Goal: Task Accomplishment & Management: Use online tool/utility

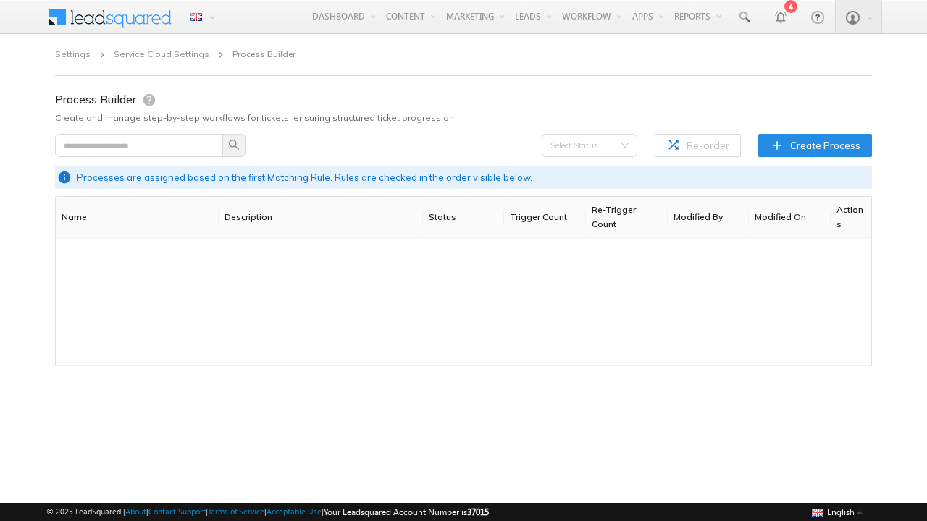
click at [817, 145] on span "Create Process" at bounding box center [825, 145] width 70 height 14
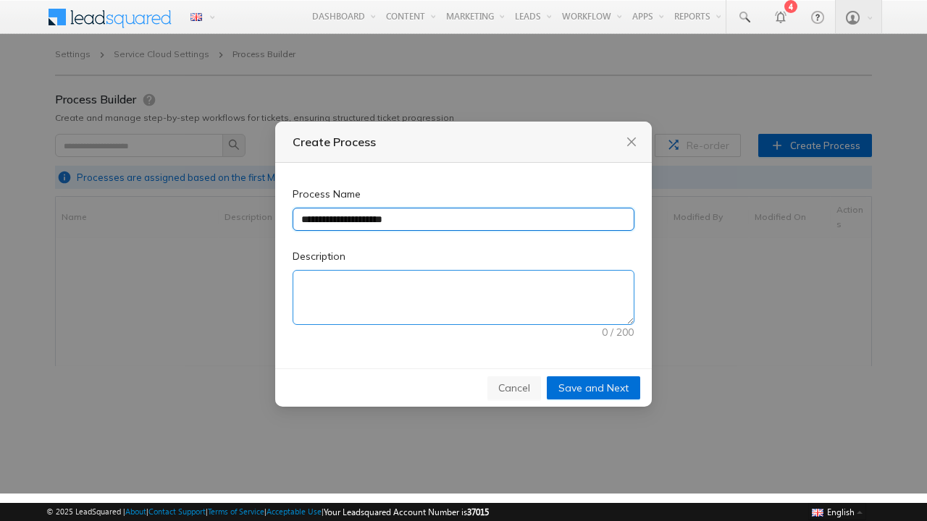
type input "**********"
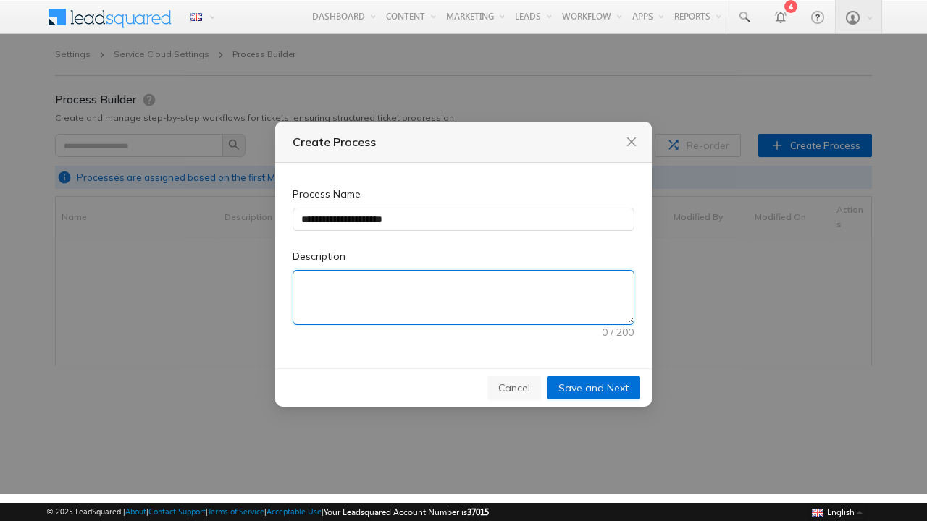
click at [464, 298] on textarea "Description" at bounding box center [463, 298] width 340 height 54
type textarea "**********"
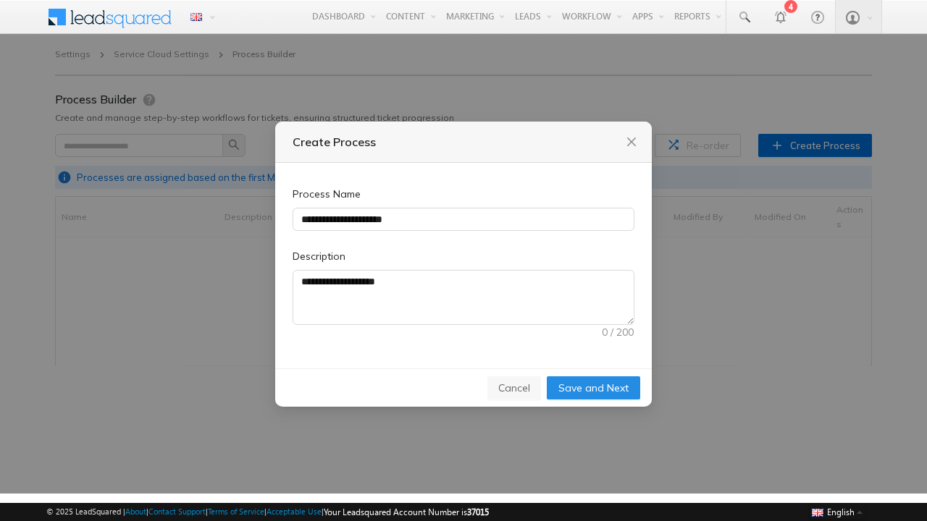
click at [594, 387] on span "Save and Next" at bounding box center [593, 388] width 70 height 16
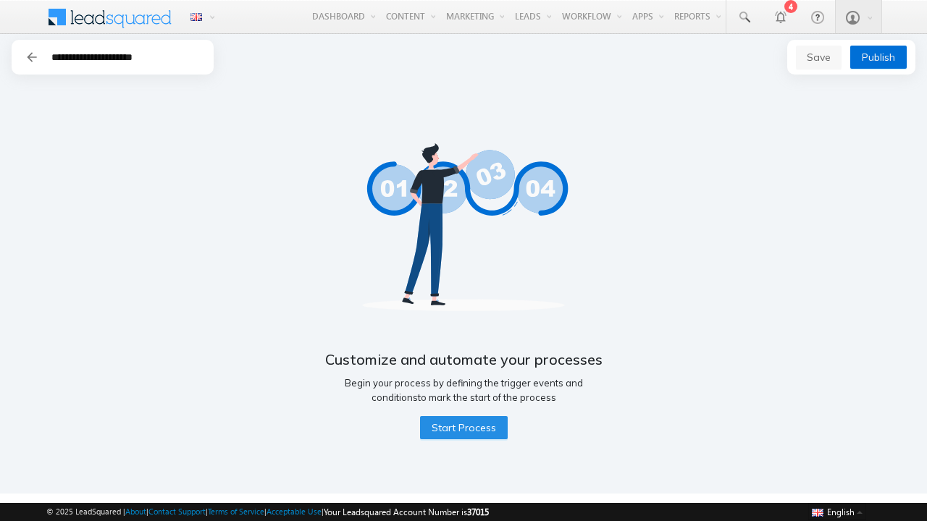
click at [463, 428] on span "Start Process" at bounding box center [464, 428] width 64 height 16
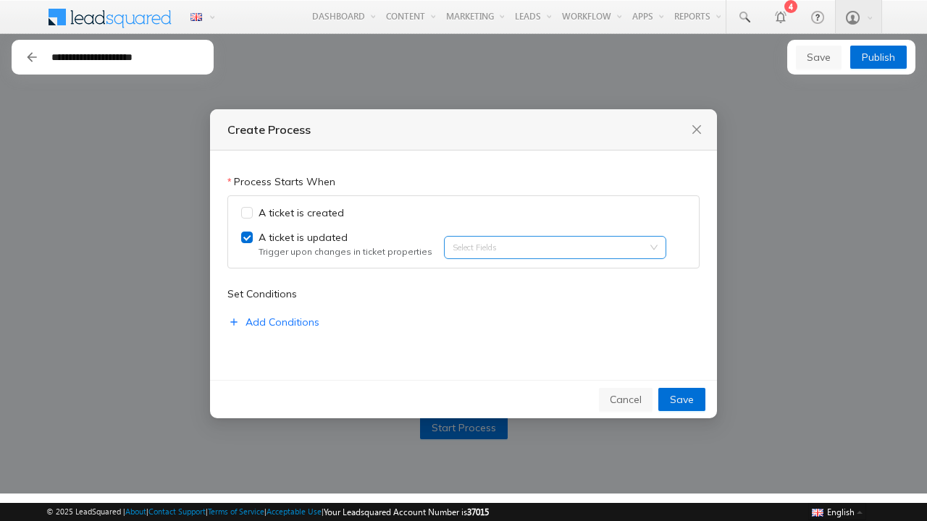
click at [453, 248] on input "search" at bounding box center [454, 247] width 3 height 11
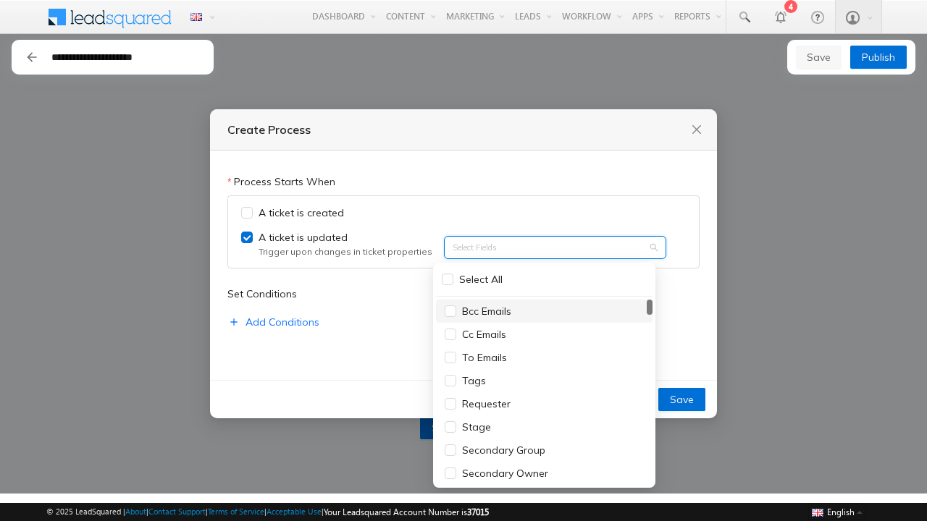
type input "******"
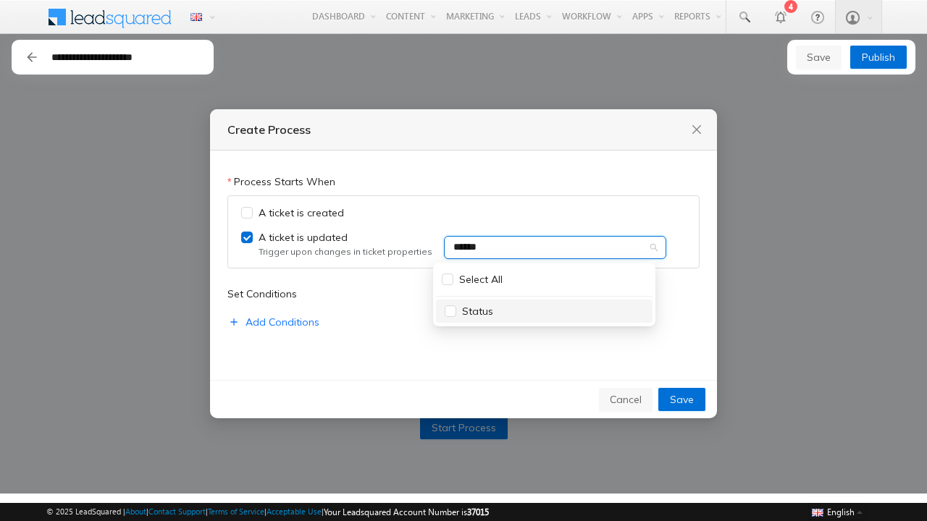
click at [544, 311] on div "Status" at bounding box center [544, 311] width 199 height 16
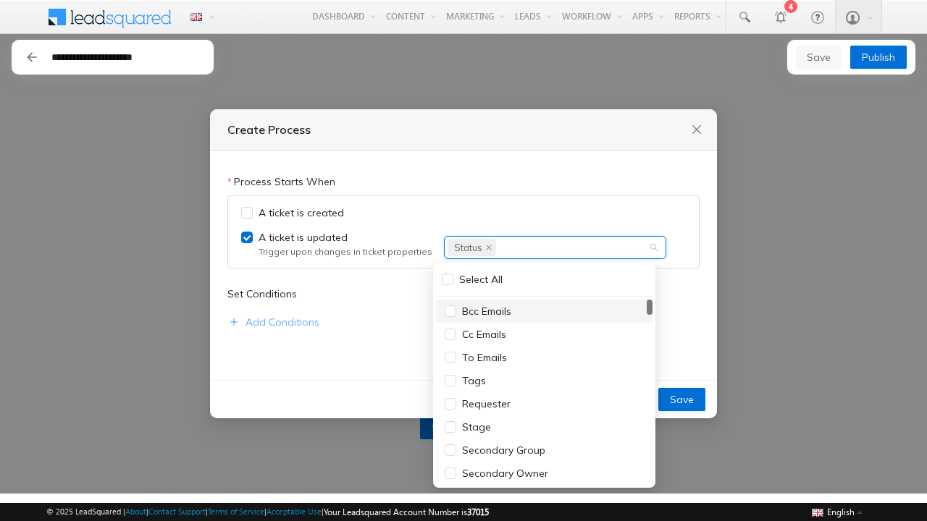
click at [272, 323] on span "Add Conditions" at bounding box center [283, 322] width 74 height 16
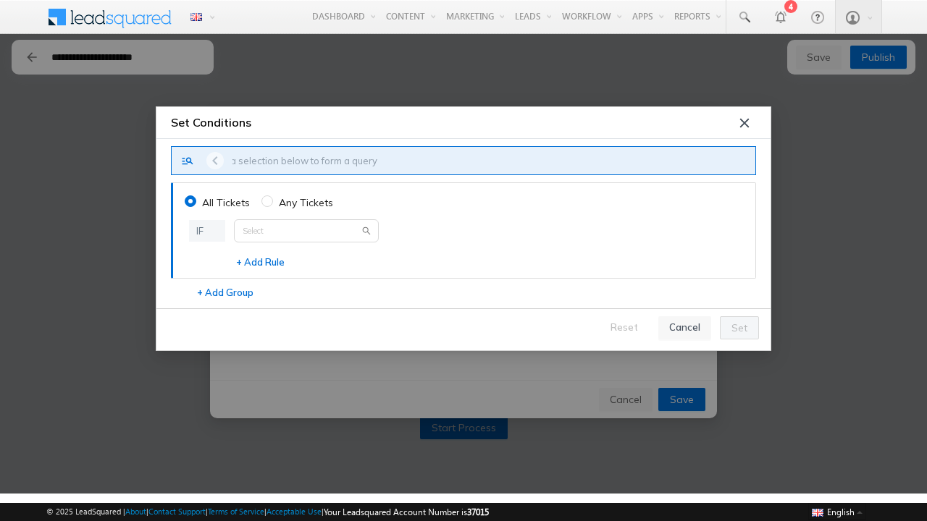
type input "**********"
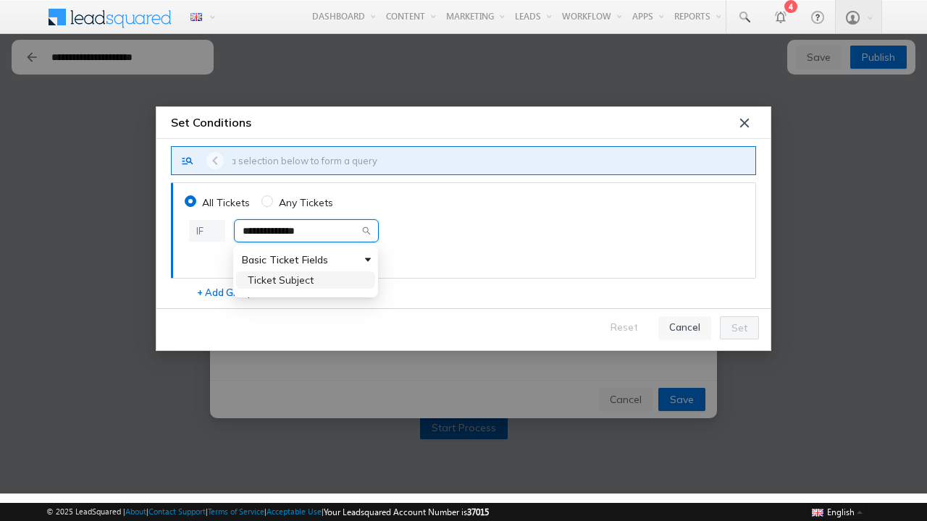
click at [280, 280] on span "Ticket Subject" at bounding box center [281, 280] width 66 height 13
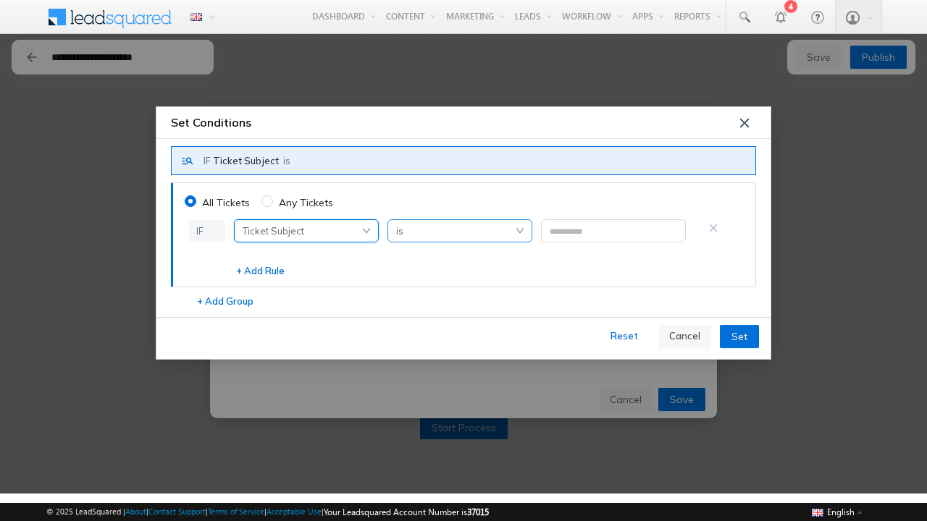
click at [459, 231] on span "is" at bounding box center [459, 231] width 127 height 22
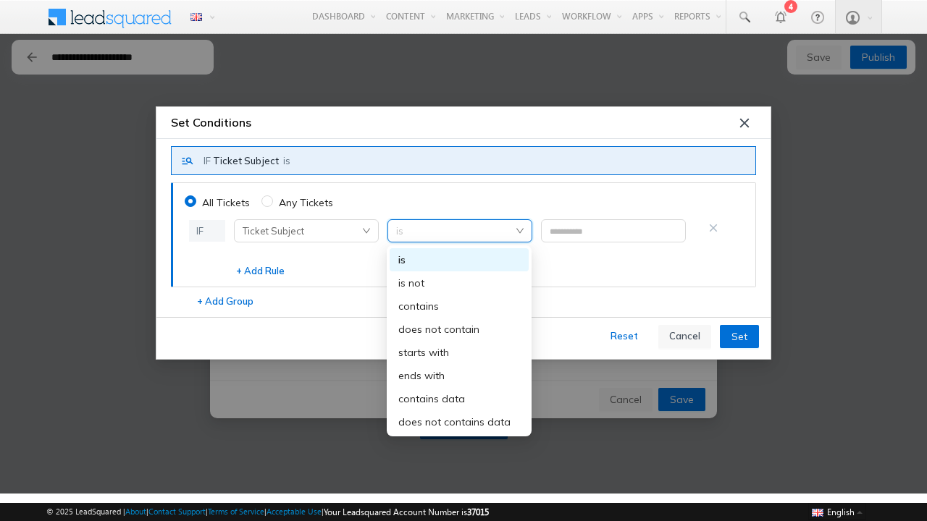
click at [459, 353] on div "starts with" at bounding box center [459, 353] width 122 height 16
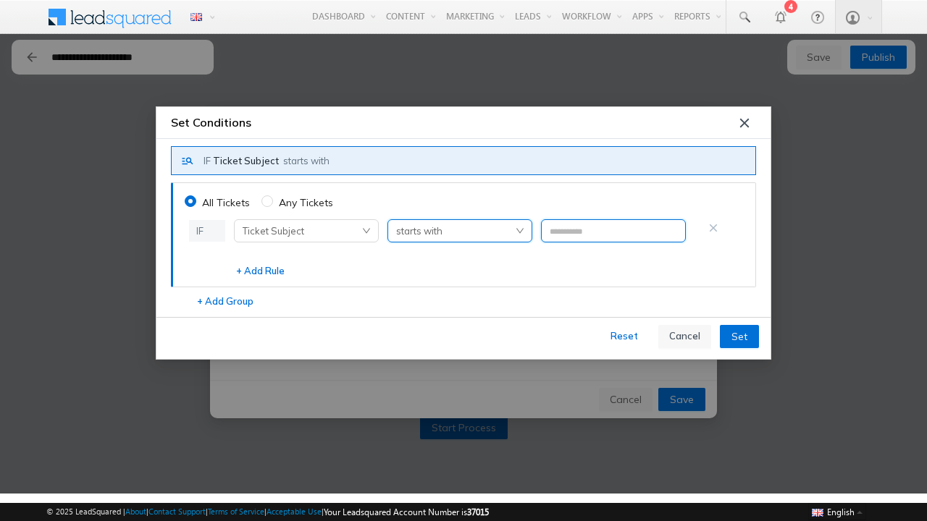
click at [613, 231] on input "text" at bounding box center [613, 230] width 145 height 23
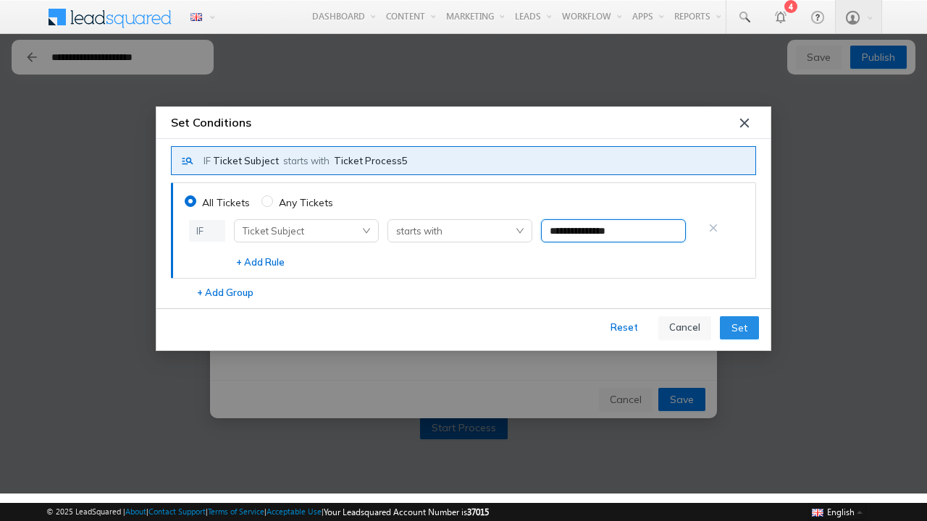
type input "**********"
click at [739, 327] on span "Set" at bounding box center [739, 328] width 16 height 16
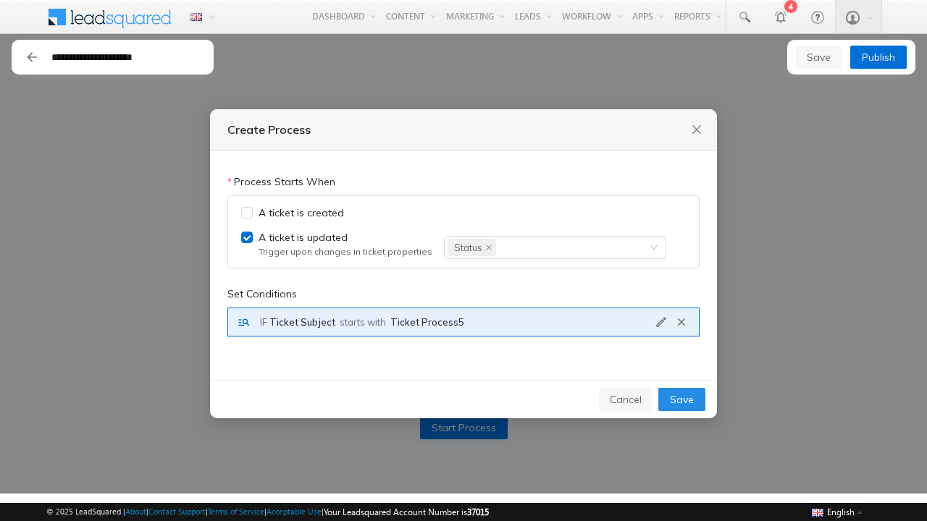
click at [682, 401] on span "Save" at bounding box center [682, 400] width 24 height 16
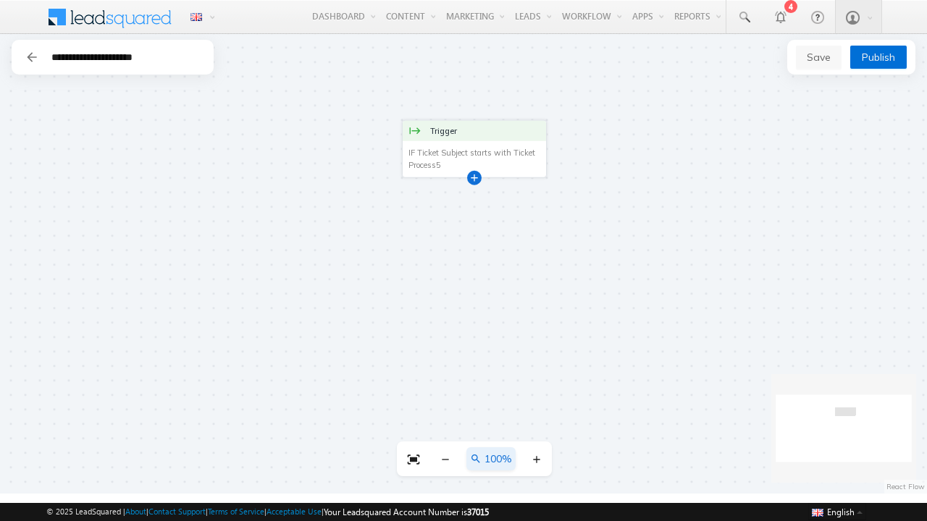
click at [474, 177] on div at bounding box center [474, 177] width 7 height 7
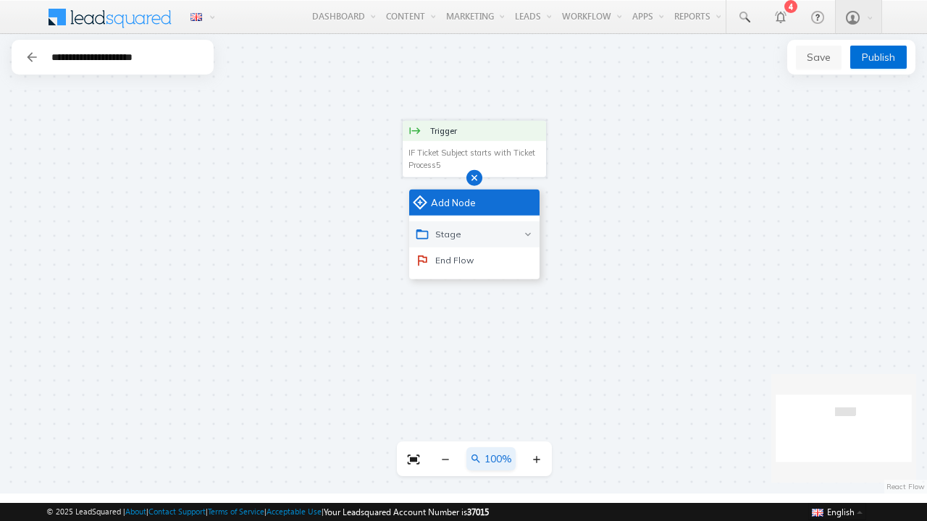
click at [474, 234] on div "Stage" at bounding box center [474, 235] width 130 height 26
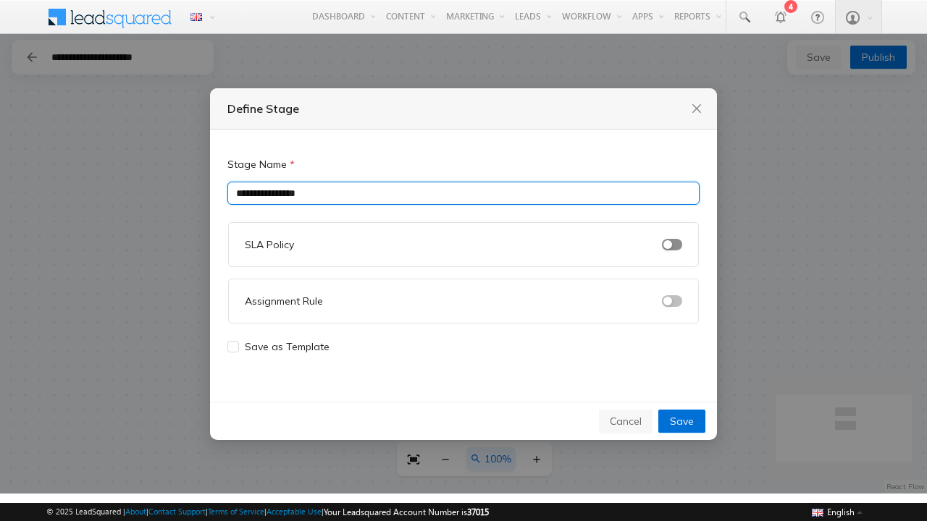
type input "**********"
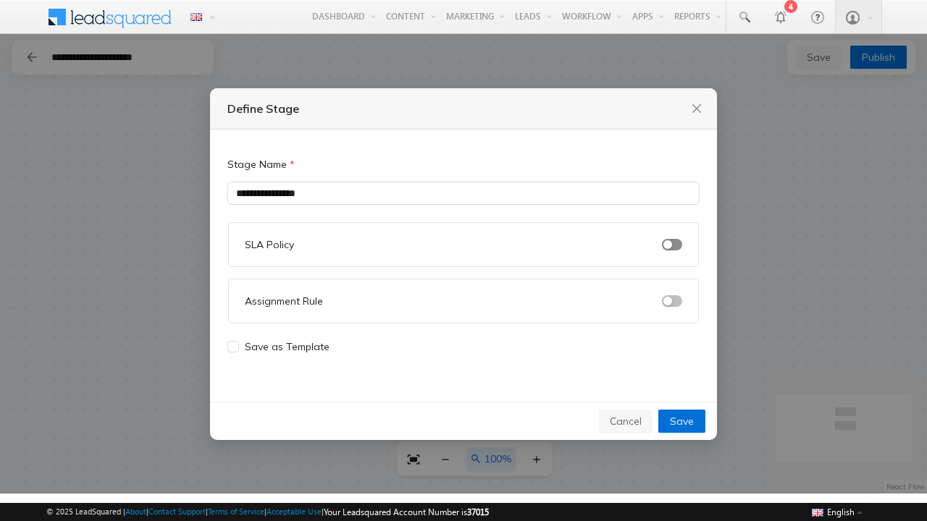
click at [672, 244] on span "button" at bounding box center [672, 245] width 20 height 12
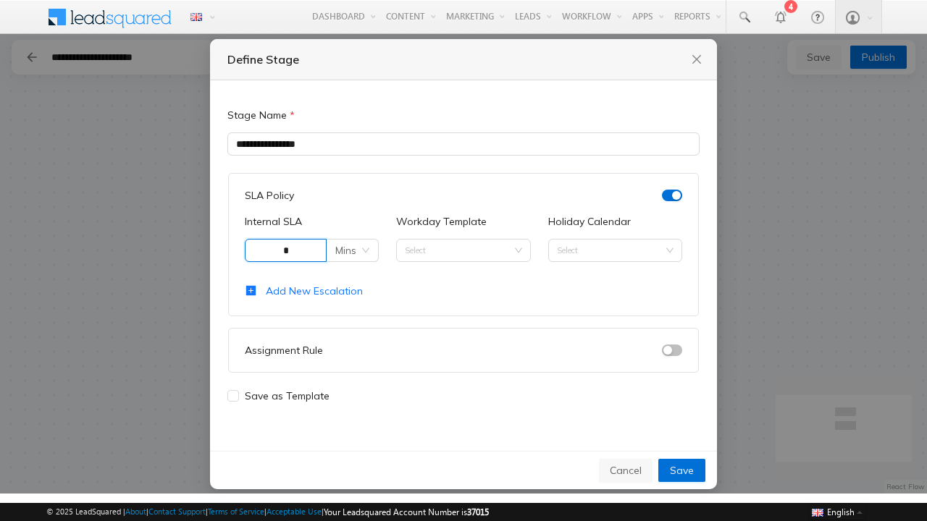
click at [353, 250] on span "Mins" at bounding box center [352, 251] width 34 height 22
type input "*"
click at [353, 279] on div "Mins" at bounding box center [354, 280] width 28 height 16
click at [463, 250] on input "Workday Template" at bounding box center [463, 251] width 117 height 22
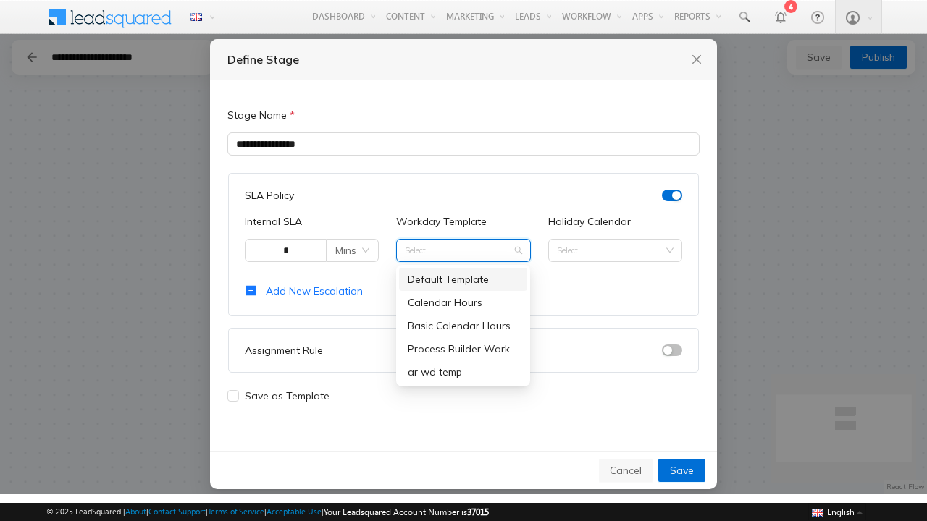
click at [463, 348] on div "Process Builder Workday Template" at bounding box center [463, 349] width 111 height 16
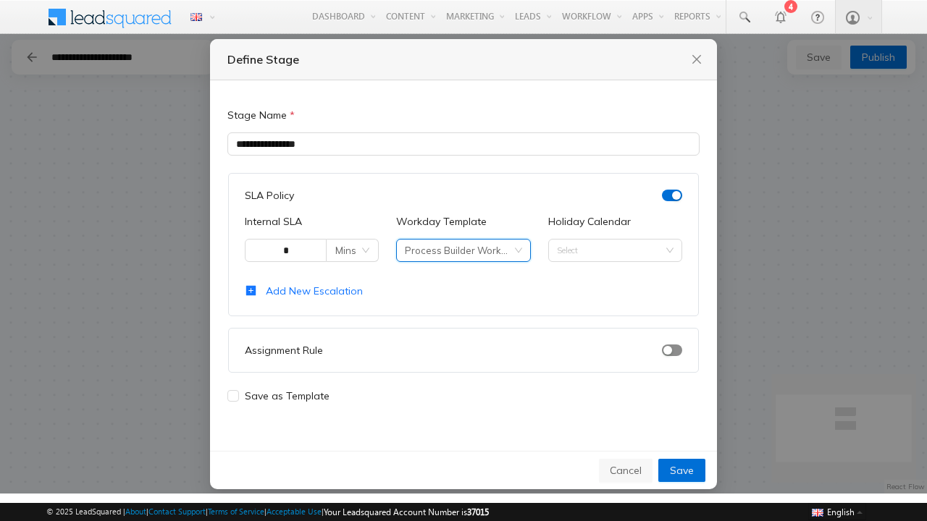
click at [672, 350] on span "button" at bounding box center [672, 351] width 20 height 12
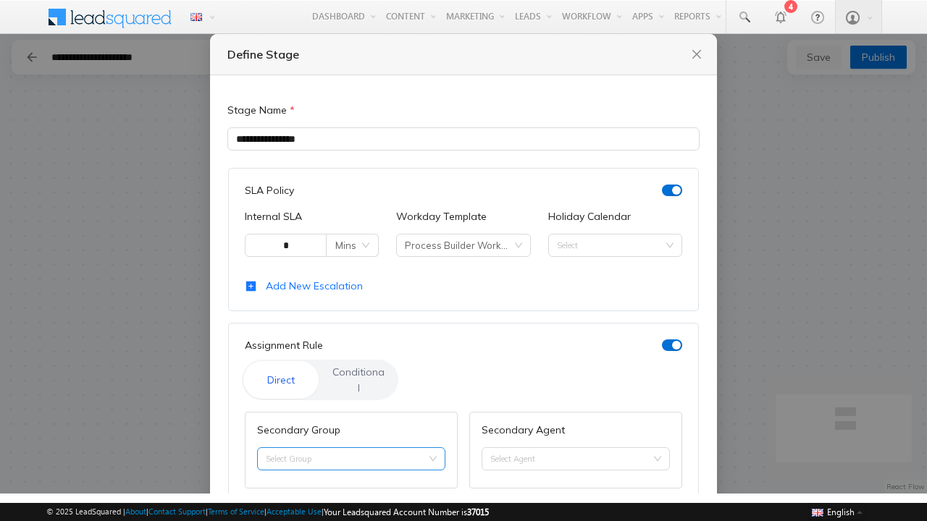
click at [349, 448] on input "Secondary Group" at bounding box center [351, 459] width 171 height 22
type input "**********"
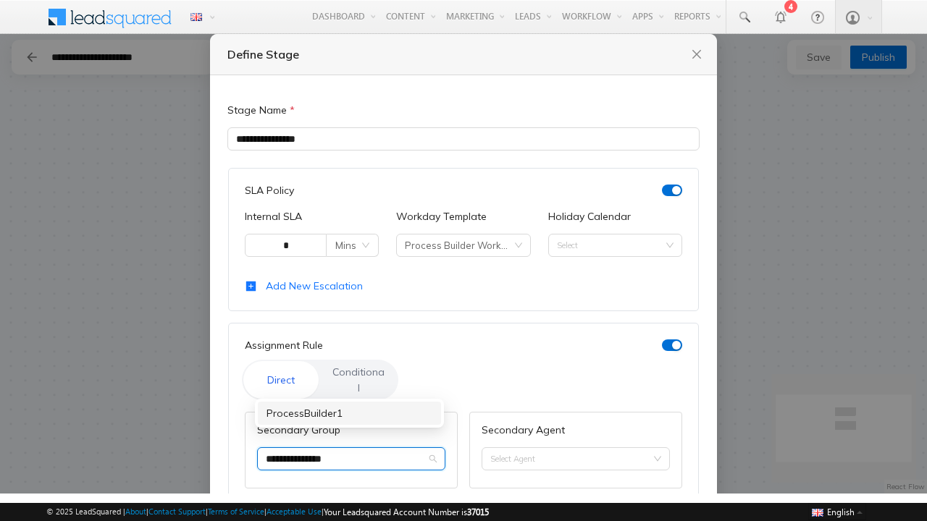
click at [349, 414] on div "ProcessBuilder1" at bounding box center [350, 414] width 166 height 16
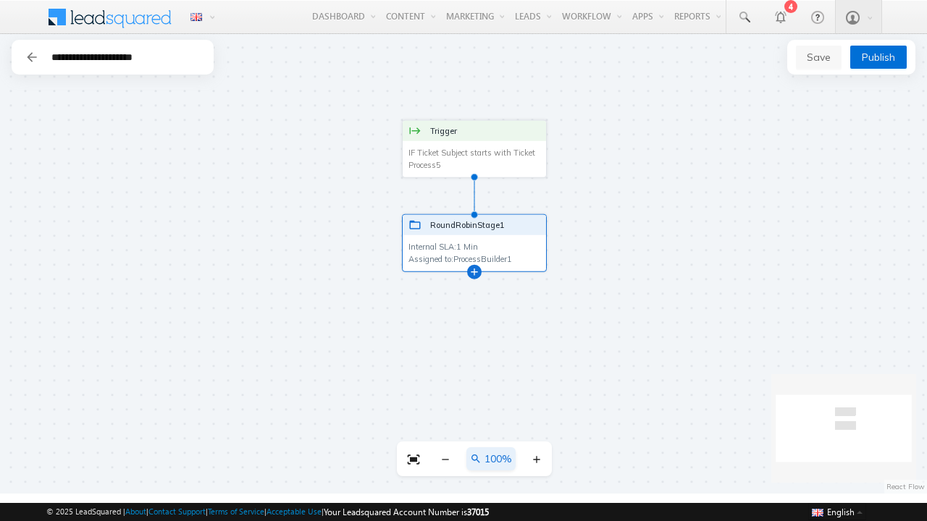
click at [471, 268] on div at bounding box center [474, 271] width 7 height 7
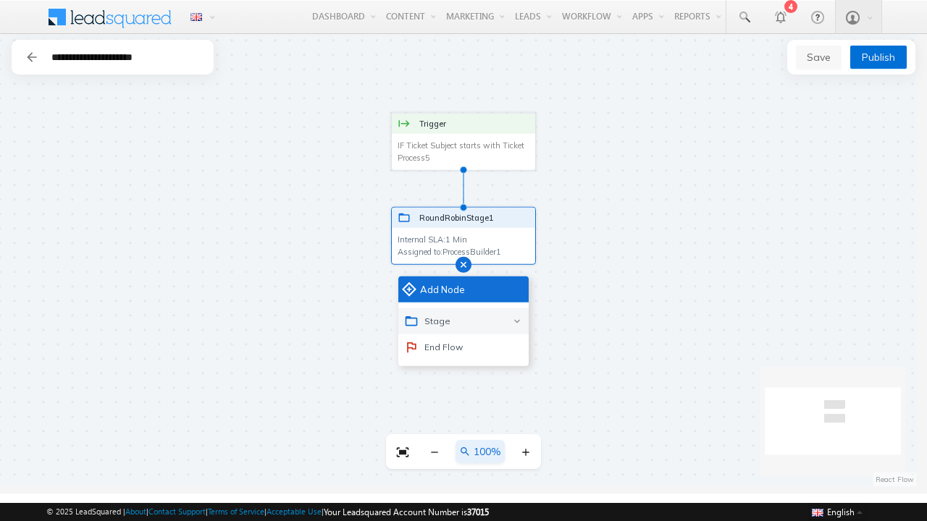
click at [463, 321] on div "Stage" at bounding box center [463, 322] width 130 height 26
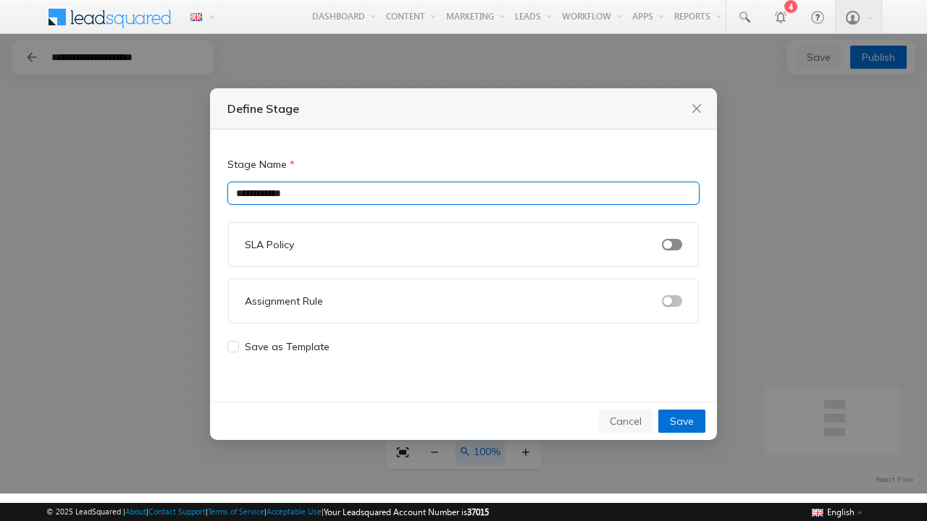
type input "**********"
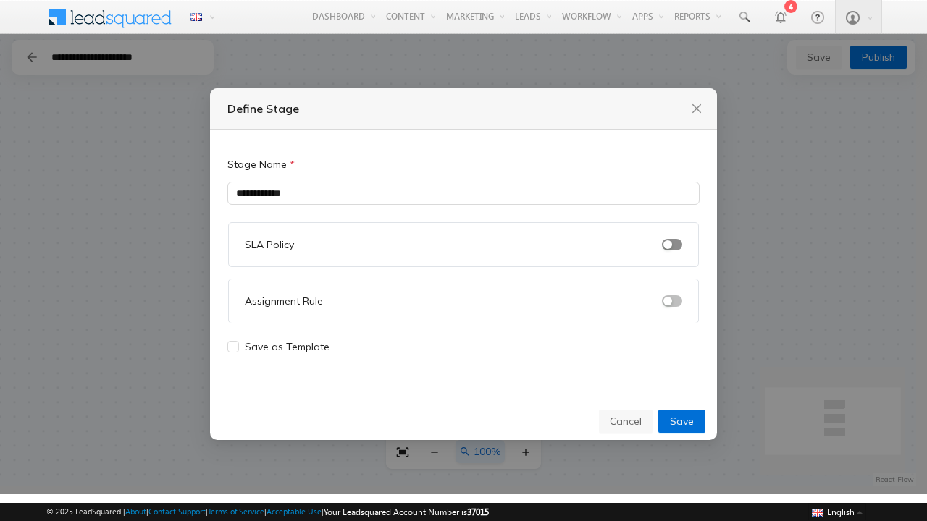
click at [672, 244] on span "button" at bounding box center [672, 245] width 20 height 12
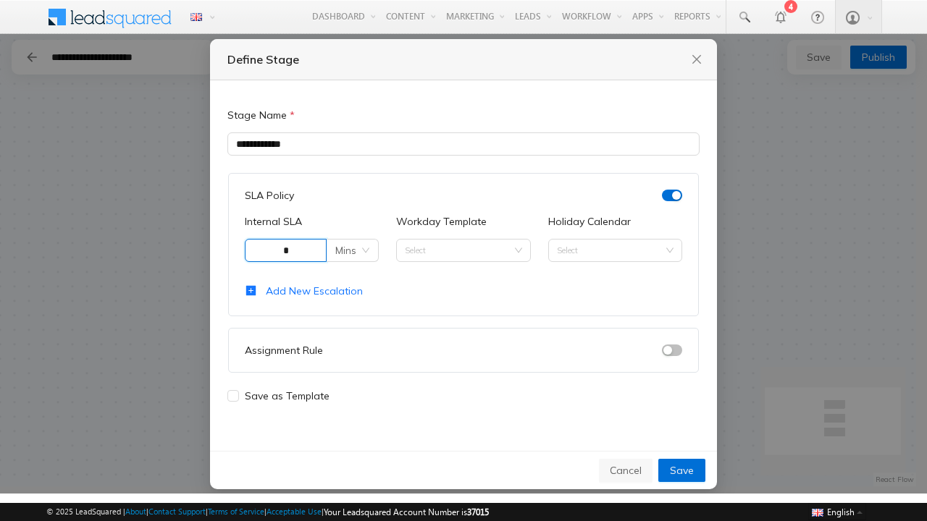
click at [353, 250] on span "Mins" at bounding box center [352, 251] width 34 height 22
type input "*"
click at [353, 279] on div "Mins" at bounding box center [354, 280] width 28 height 16
click at [463, 250] on input "Workday Template" at bounding box center [463, 251] width 117 height 22
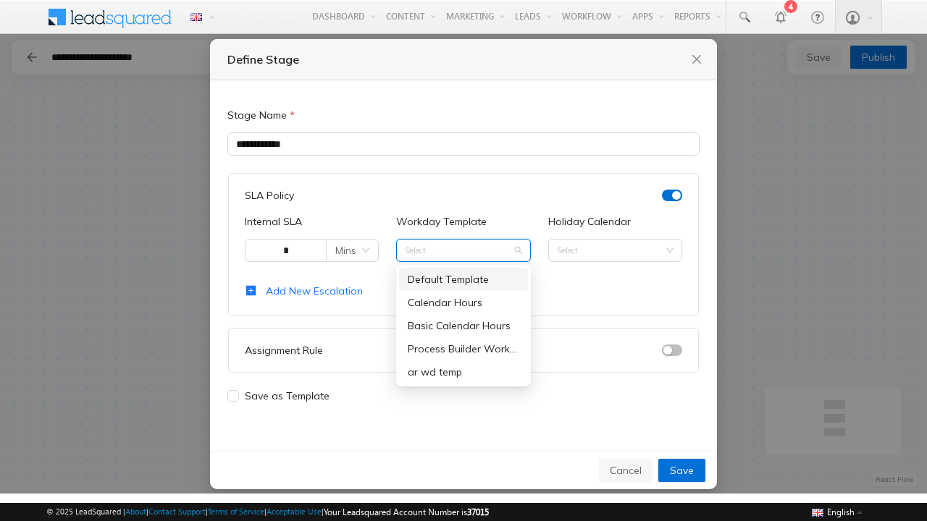
click at [463, 348] on div "Process Builder Workday Template" at bounding box center [463, 349] width 111 height 16
click at [672, 350] on span "button" at bounding box center [672, 351] width 20 height 12
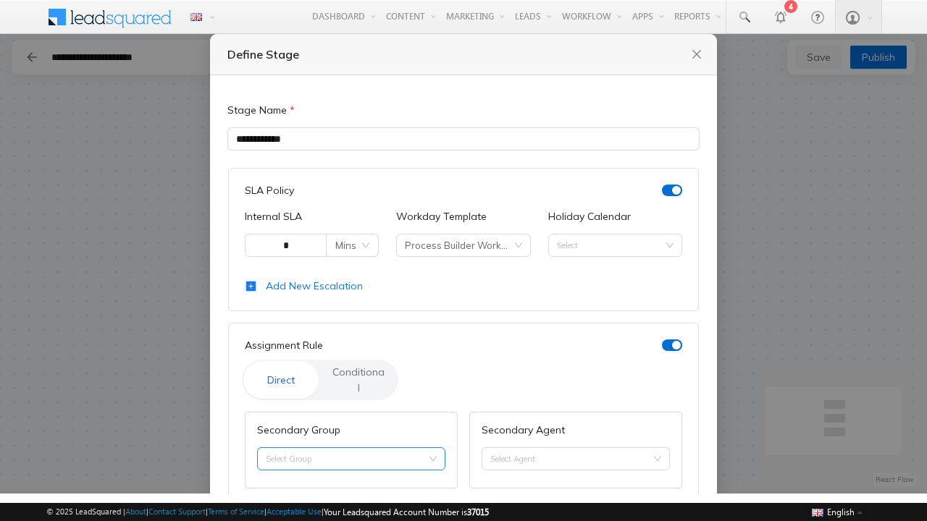
click at [349, 448] on input "Secondary Group" at bounding box center [351, 459] width 171 height 22
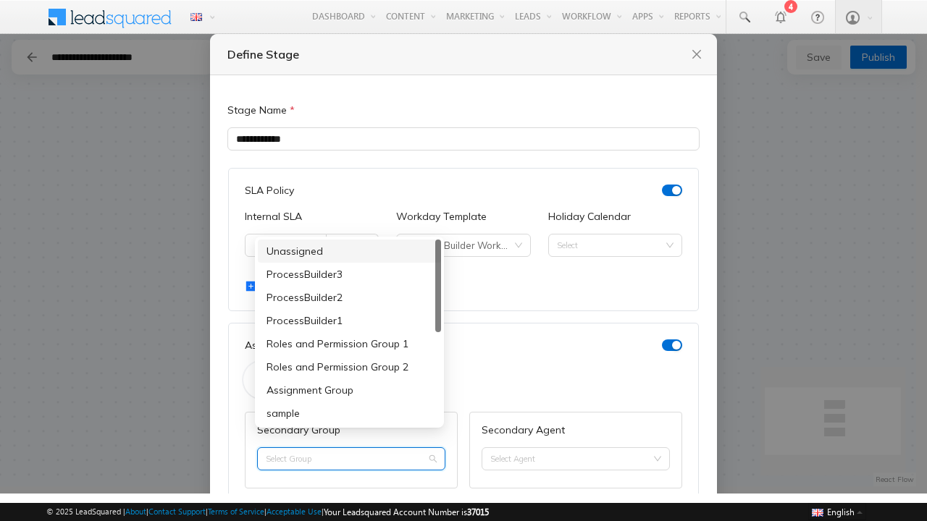
type input "**********"
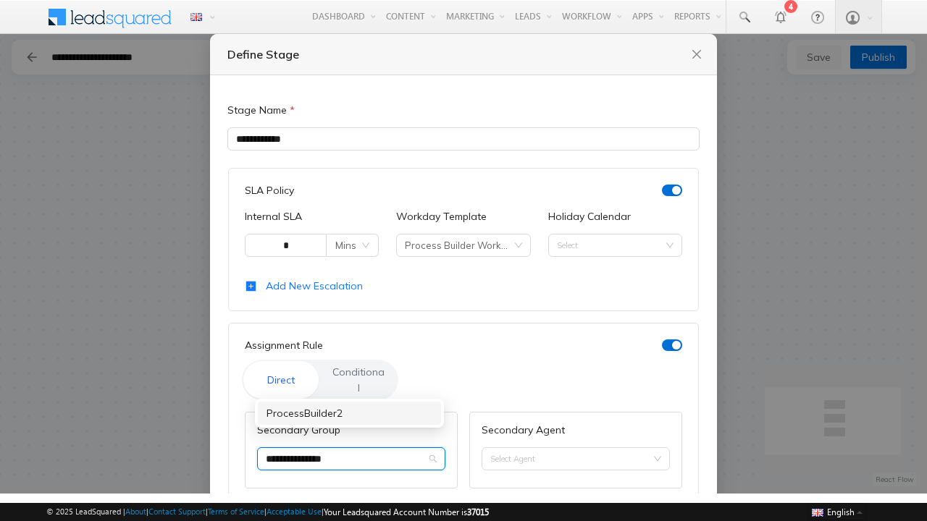
click at [349, 414] on div "ProcessBuilder2" at bounding box center [350, 414] width 166 height 16
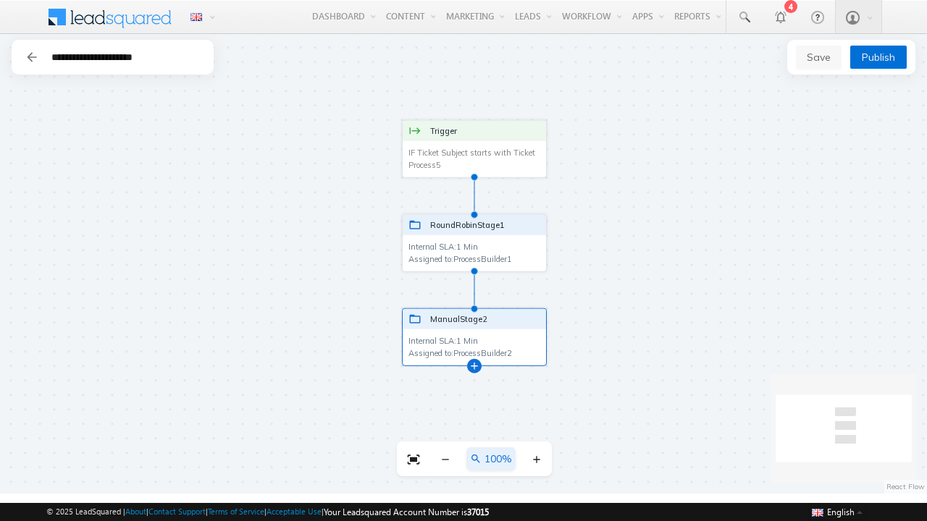
click at [471, 362] on div at bounding box center [474, 365] width 7 height 7
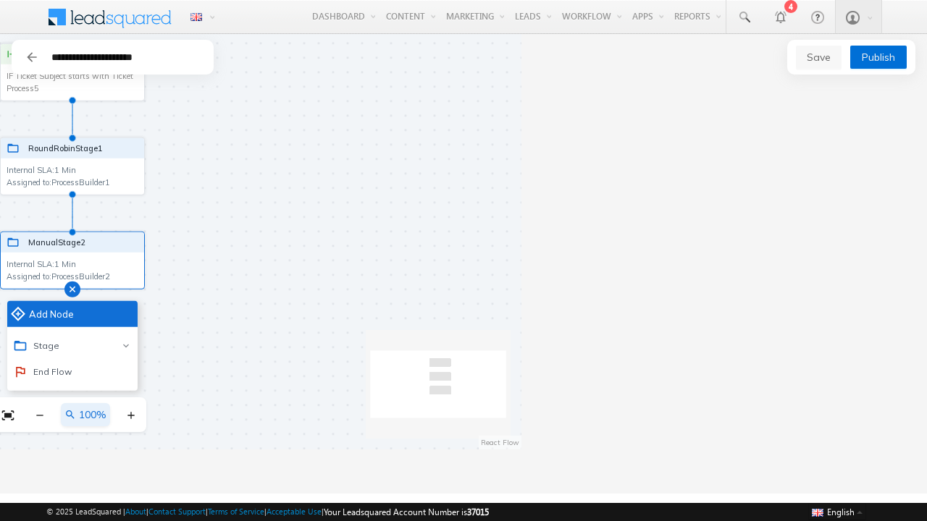
scroll to position [0, 406]
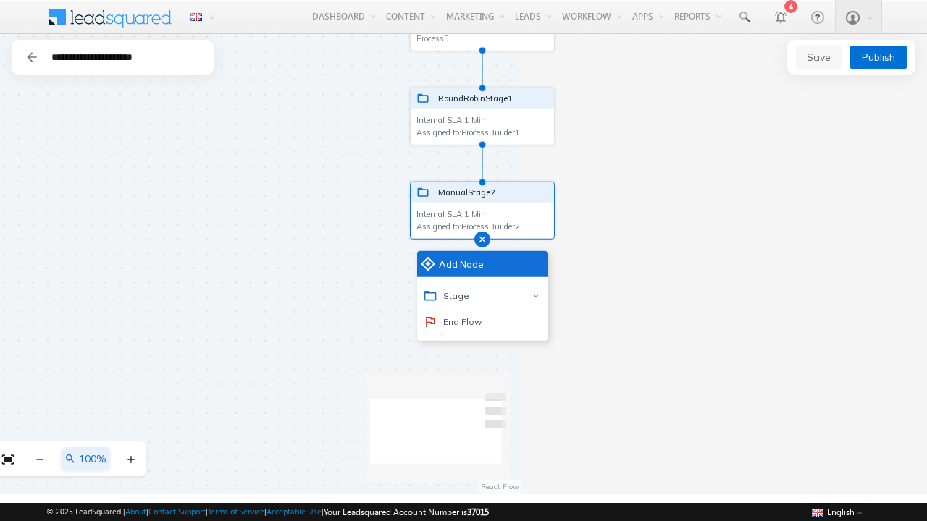
drag, startPoint x: 682, startPoint y: 222, endPoint x: 689, endPoint y: 94, distance: 128.4
click at [689, 94] on div "Trigger IF Ticket Subject starts with Ticket Process5 IF Ticket Subject starts …" at bounding box center [463, 264] width 927 height 460
click at [451, 320] on div "End Flow" at bounding box center [452, 321] width 59 height 14
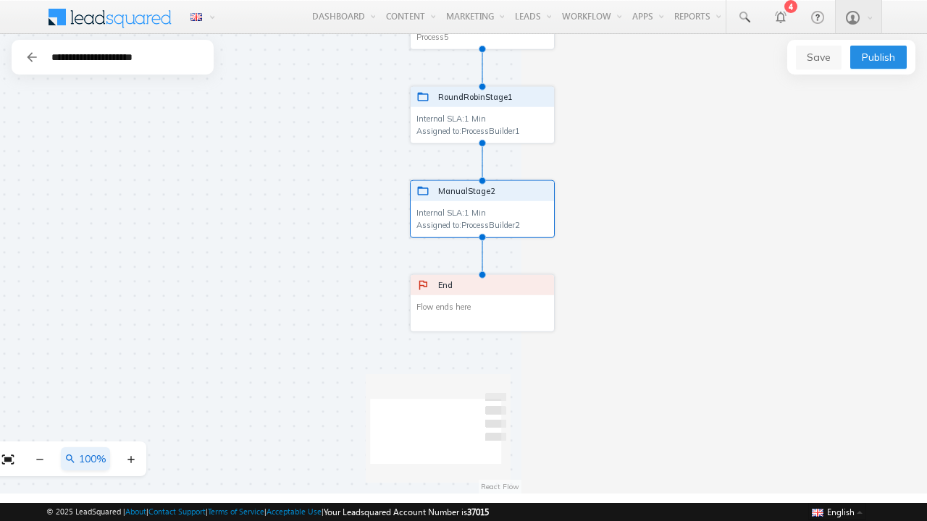
click at [878, 57] on span "Publish" at bounding box center [878, 57] width 33 height 16
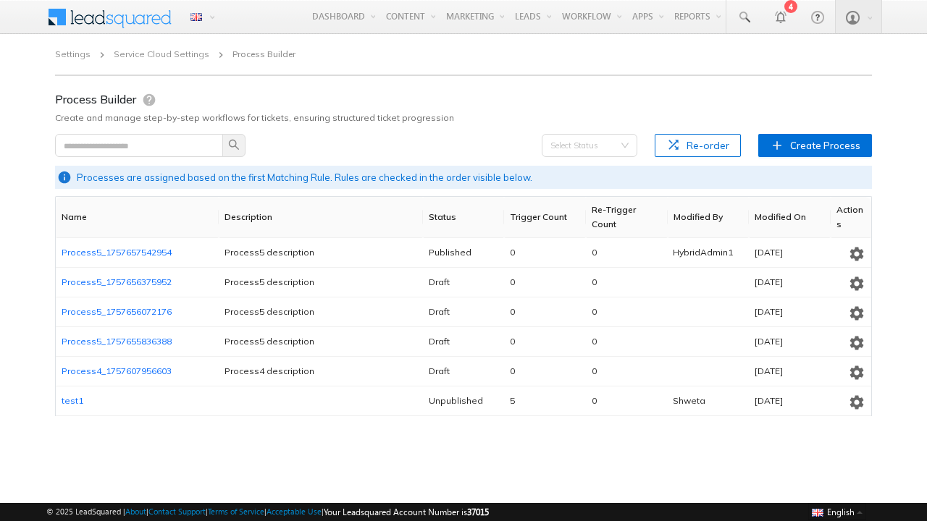
click at [855, 251] on icon "button" at bounding box center [856, 254] width 17 height 17
click at [834, 301] on span "Unpublish" at bounding box center [833, 302] width 38 height 10
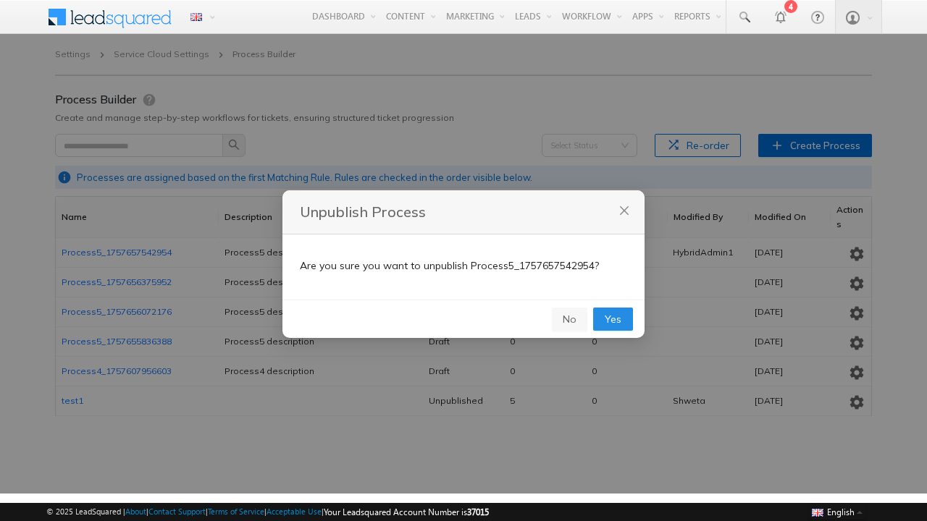
click at [613, 319] on span "Yes" at bounding box center [613, 319] width 17 height 16
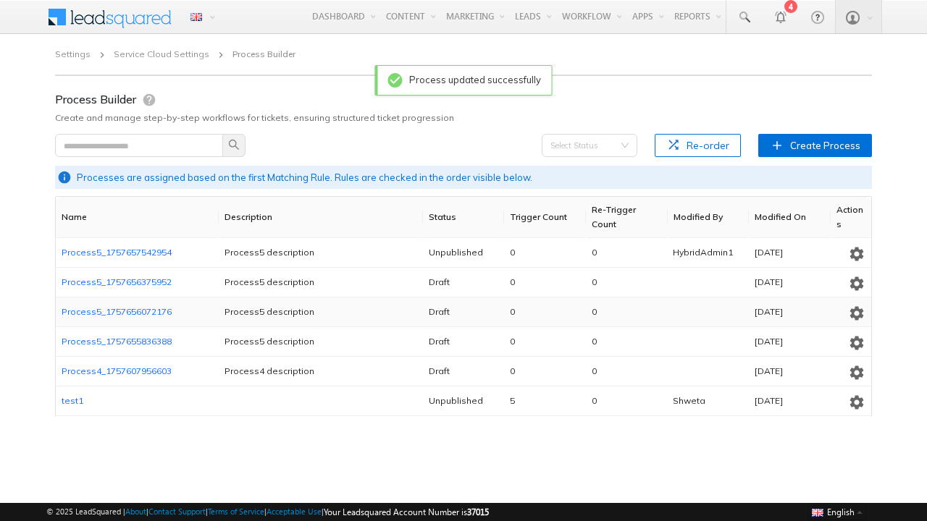
click at [855, 251] on icon "button" at bounding box center [856, 254] width 17 height 17
click at [834, 371] on span "Delete" at bounding box center [833, 371] width 22 height 10
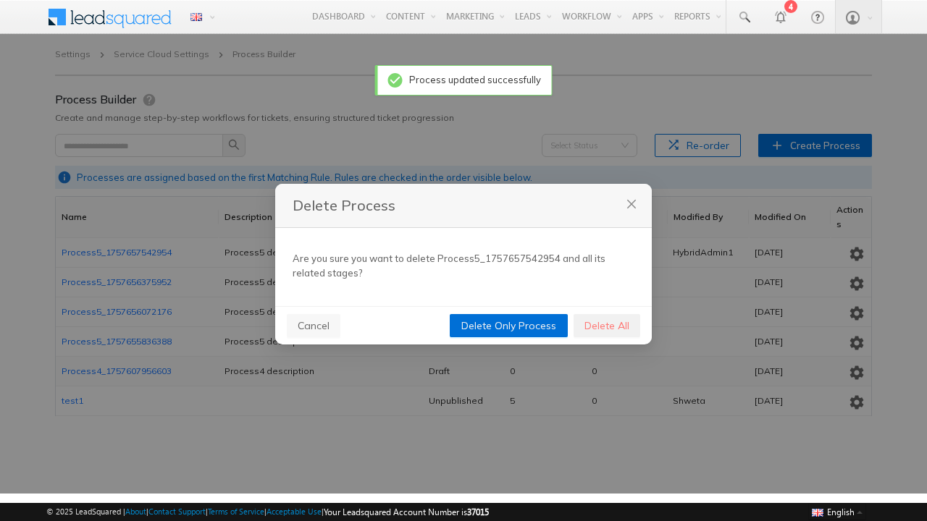
click at [606, 325] on span "Delete All" at bounding box center [606, 326] width 45 height 16
